Goal: Transaction & Acquisition: Purchase product/service

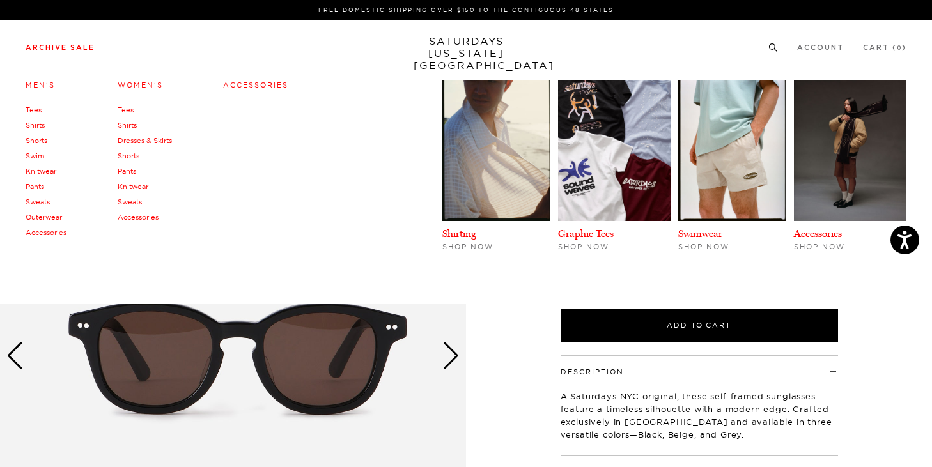
click at [68, 49] on link "Archive Sale" at bounding box center [60, 47] width 69 height 7
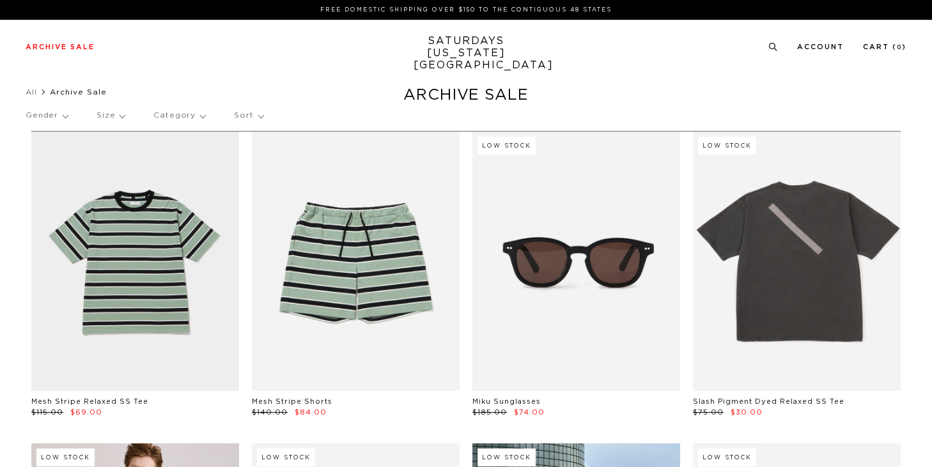
click at [446, 51] on link "SATURDAYS [US_STATE][GEOGRAPHIC_DATA]" at bounding box center [467, 53] width 106 height 36
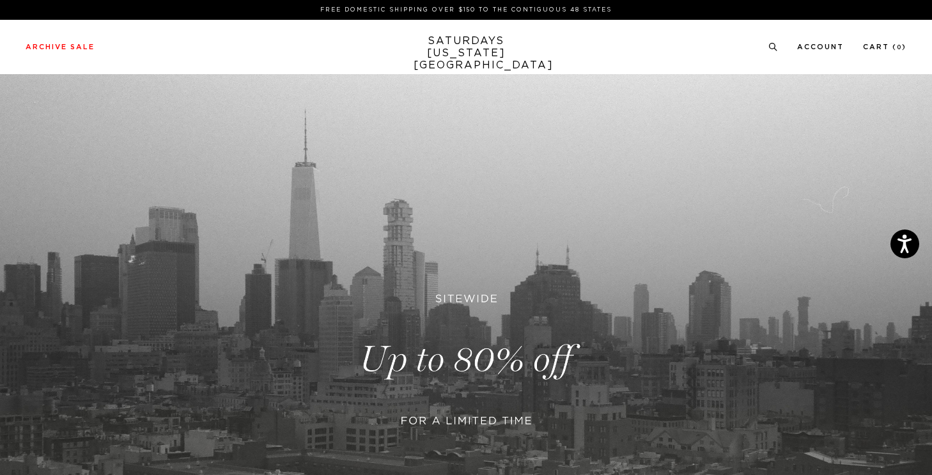
click at [278, 268] on link at bounding box center [466, 359] width 932 height 571
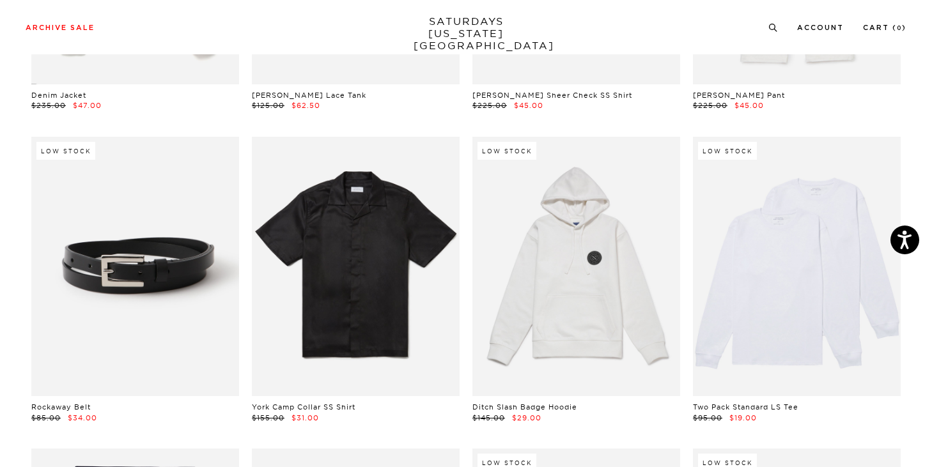
scroll to position [1107, 0]
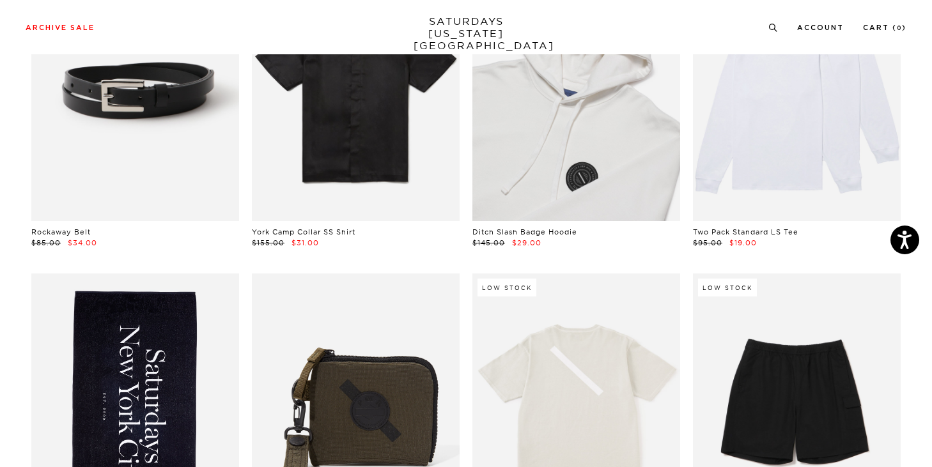
click at [595, 199] on link at bounding box center [577, 92] width 208 height 260
